Goal: Task Accomplishment & Management: Use online tool/utility

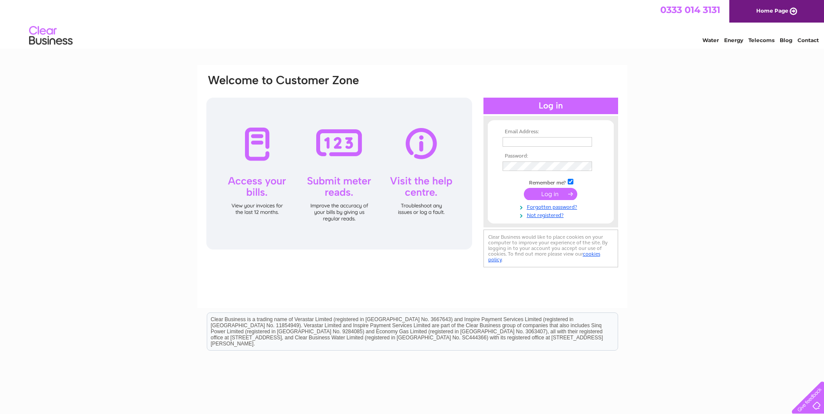
type input "[EMAIL_ADDRESS][DOMAIN_NAME]"
click at [542, 195] on input "submit" at bounding box center [550, 194] width 53 height 12
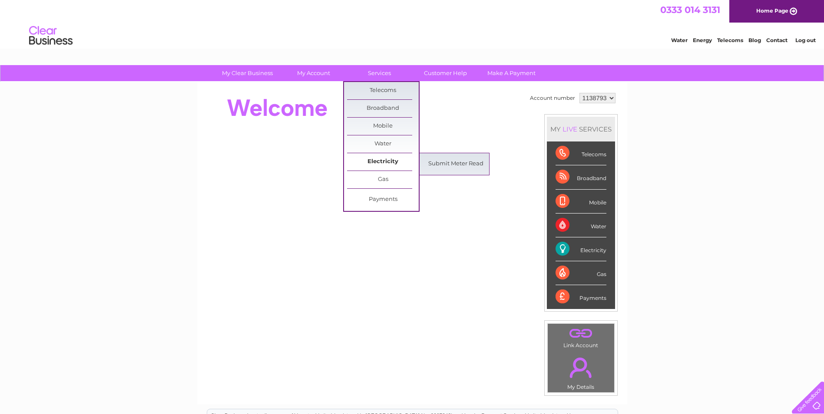
click at [389, 161] on link "Electricity" at bounding box center [383, 161] width 72 height 17
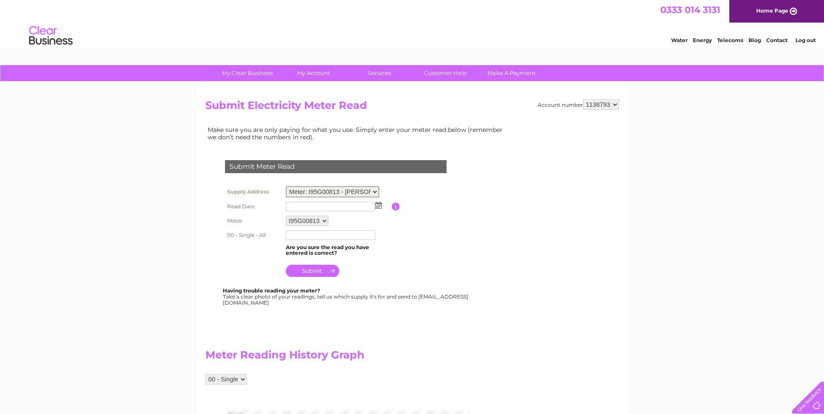
click at [376, 191] on select "Meter: I95G00813 - Tyning, Twyning Ash, Coaley, Dursley, GL11 5AP" at bounding box center [332, 191] width 93 height 11
click at [411, 231] on table "Supply Address Meter: I95G00813 - Tyning, Twyning Ash, Coaley, Dursley, GL11 5A…" at bounding box center [346, 232] width 247 height 96
click at [377, 206] on img at bounding box center [378, 204] width 7 height 7
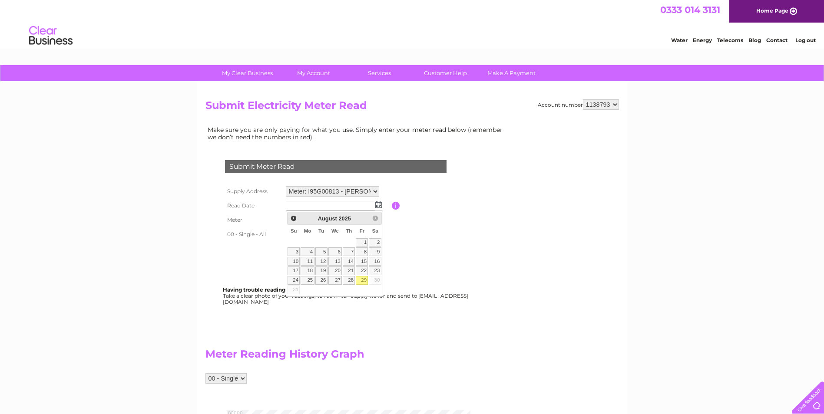
click at [363, 279] on link "29" at bounding box center [362, 280] width 12 height 9
type input "2025/08/29"
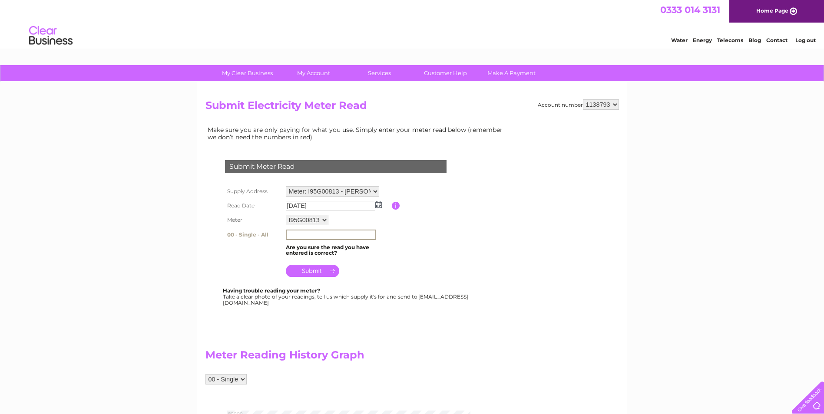
click at [303, 233] on input "text" at bounding box center [331, 235] width 90 height 10
type input "71437"
click at [314, 270] on input "submit" at bounding box center [312, 271] width 53 height 12
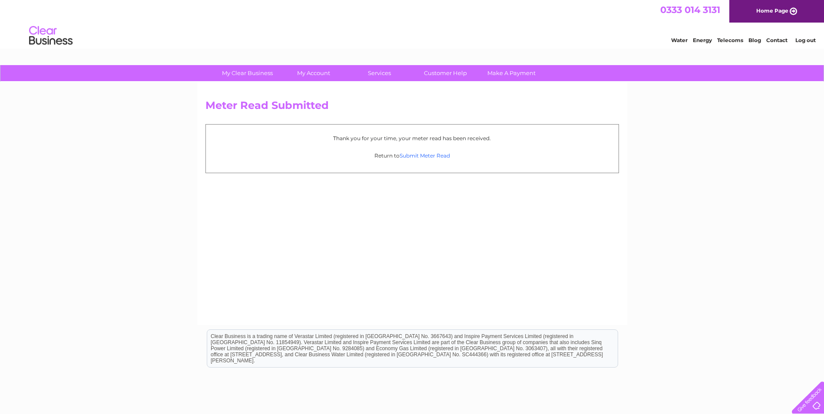
click at [419, 156] on link "Submit Meter Read" at bounding box center [424, 155] width 50 height 7
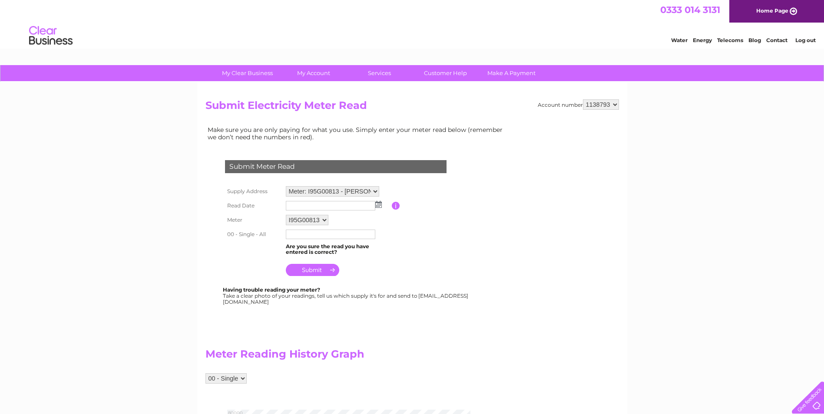
click at [375, 191] on select "Meter: I95G00813 - Tyning, Twyning Ash, Coaley, Dursley, GL11 5AP" at bounding box center [332, 191] width 93 height 10
click at [387, 241] on td at bounding box center [338, 235] width 108 height 14
click at [613, 102] on select "1138793 1138796" at bounding box center [601, 104] width 36 height 10
select select "1138796"
click at [583, 99] on select "1138793 1138796" at bounding box center [601, 104] width 36 height 10
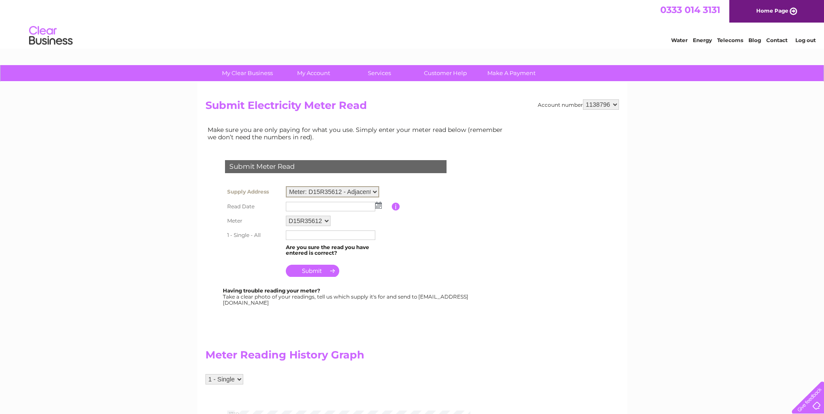
click at [375, 190] on select "Meter: D15R35612 - Adjacent Ashmead Farm Cottage, Ashmead, Cam, Dursley, GL11 5…" at bounding box center [332, 191] width 93 height 11
click at [423, 231] on table "Supply Address Meter: D15R35612 - Adjacent Ashmead Farm Cottage, Ashmead, Cam, …" at bounding box center [346, 231] width 247 height 95
click at [378, 204] on img at bounding box center [378, 204] width 7 height 7
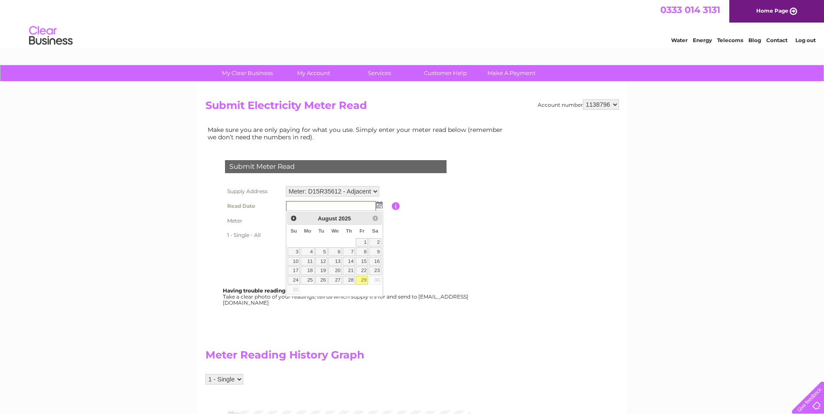
click at [364, 281] on link "29" at bounding box center [362, 280] width 12 height 9
type input "2025/08/29"
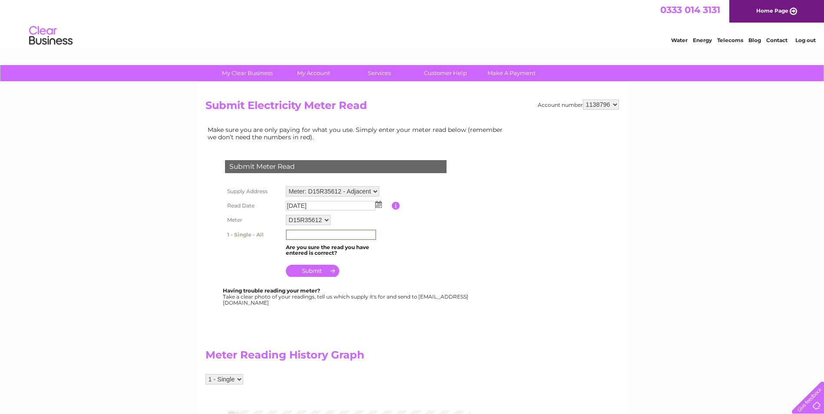
click at [295, 233] on input "text" at bounding box center [331, 235] width 90 height 10
type input "01584"
click at [316, 270] on input "submit" at bounding box center [312, 270] width 53 height 12
